Goal: Information Seeking & Learning: Learn about a topic

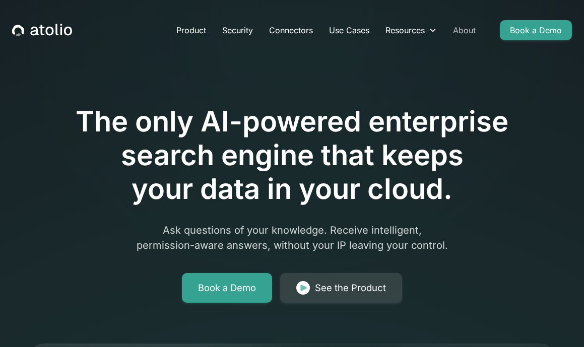
click at [469, 33] on link "About" at bounding box center [464, 30] width 39 height 20
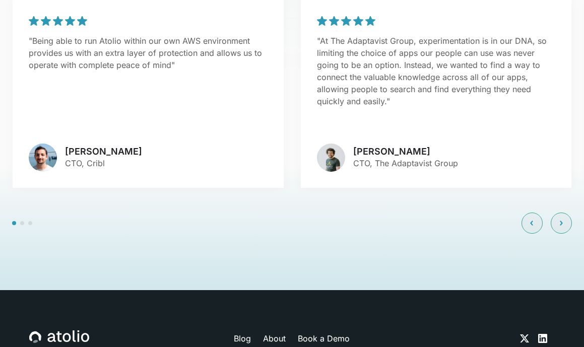
scroll to position [2311, 0]
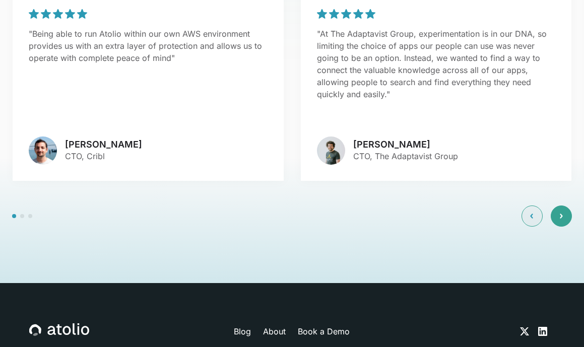
click at [563, 206] on div at bounding box center [561, 216] width 21 height 21
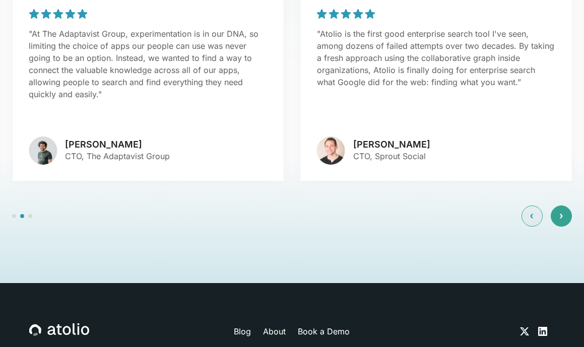
click at [563, 206] on div at bounding box center [561, 216] width 21 height 21
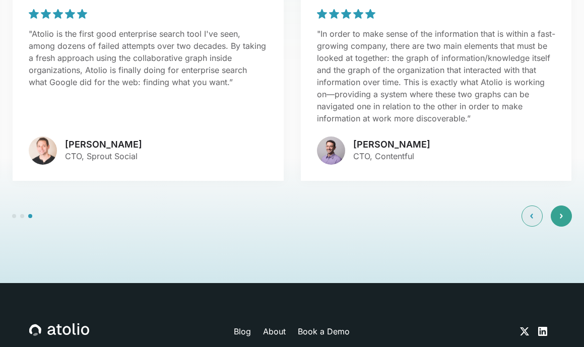
click at [563, 206] on div at bounding box center [561, 216] width 21 height 21
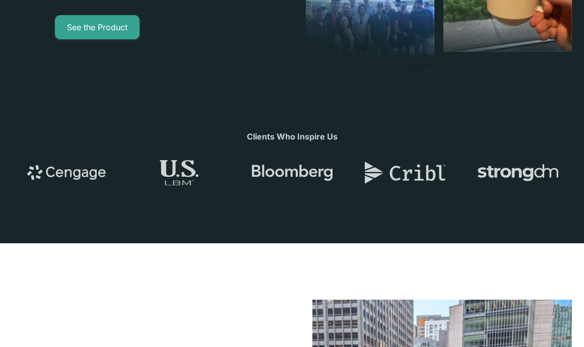
scroll to position [0, 0]
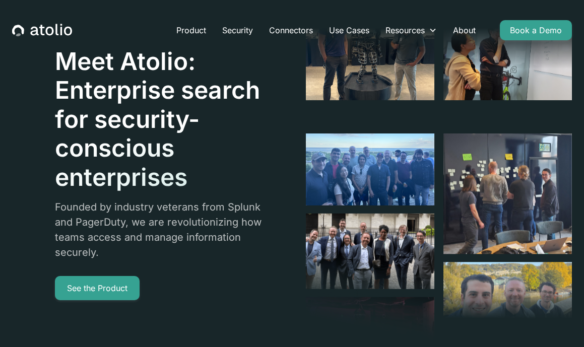
click at [65, 28] on icon "home" at bounding box center [68, 31] width 8 height 9
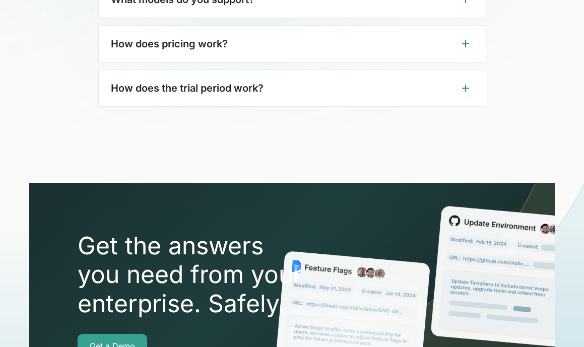
scroll to position [3506, 0]
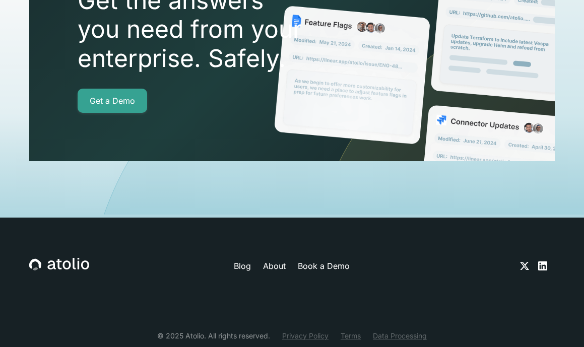
click at [277, 260] on link "About" at bounding box center [274, 266] width 23 height 12
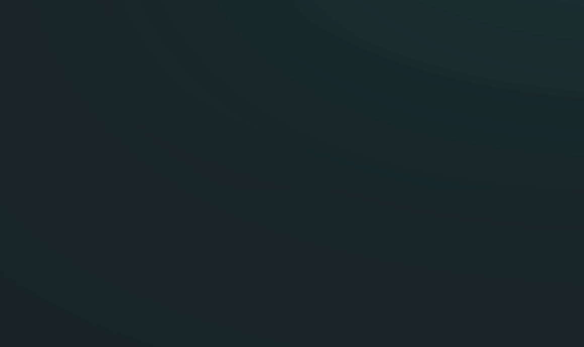
scroll to position [1641, 0]
